Goal: Information Seeking & Learning: Learn about a topic

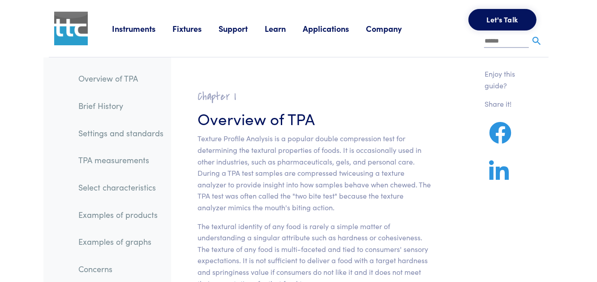
click at [139, 27] on link "Instruments" at bounding box center [142, 28] width 61 height 11
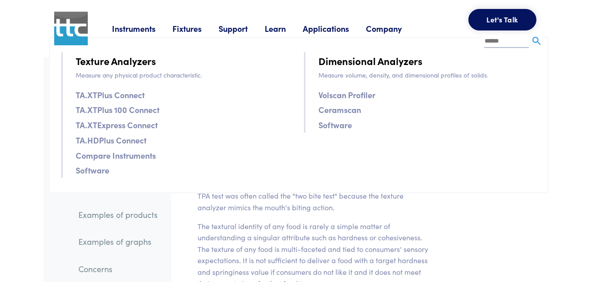
click at [135, 58] on link "Texture Analyzers" at bounding box center [116, 61] width 80 height 16
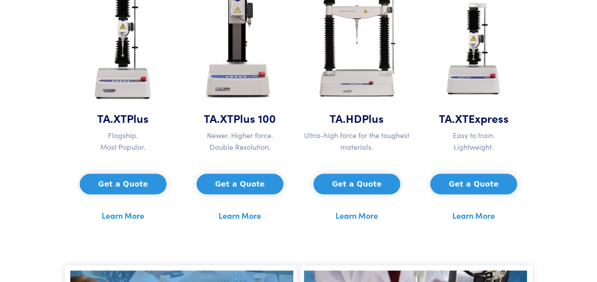
scroll to position [510, 0]
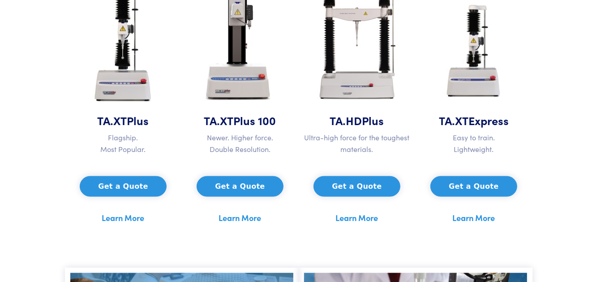
click at [130, 221] on link "Learn More" at bounding box center [123, 217] width 43 height 13
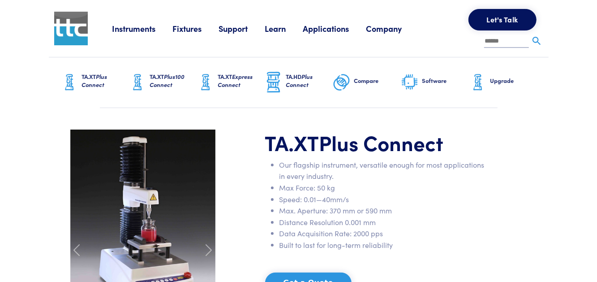
click at [392, 30] on link "Company" at bounding box center [392, 28] width 53 height 11
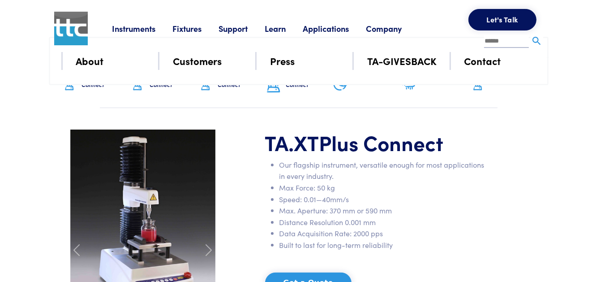
click at [392, 30] on link "Company" at bounding box center [392, 28] width 53 height 11
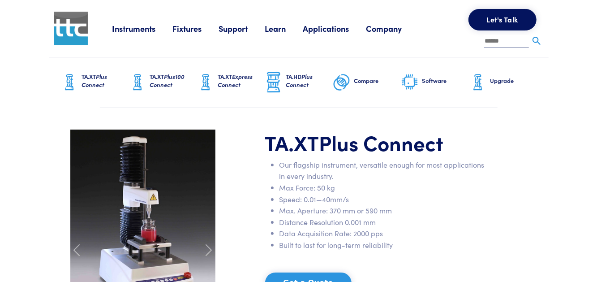
click at [392, 30] on link "Company" at bounding box center [392, 28] width 53 height 11
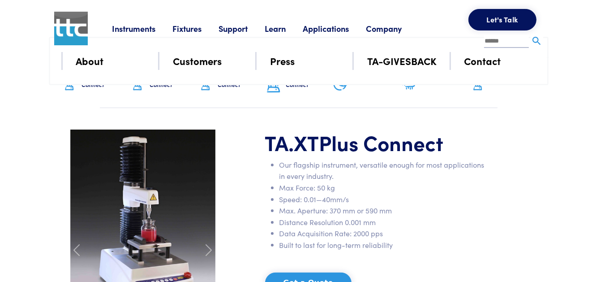
click at [95, 63] on link "About" at bounding box center [90, 61] width 28 height 16
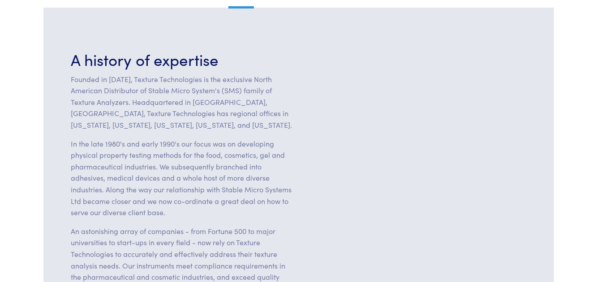
scroll to position [161, 0]
